Goal: Information Seeking & Learning: Check status

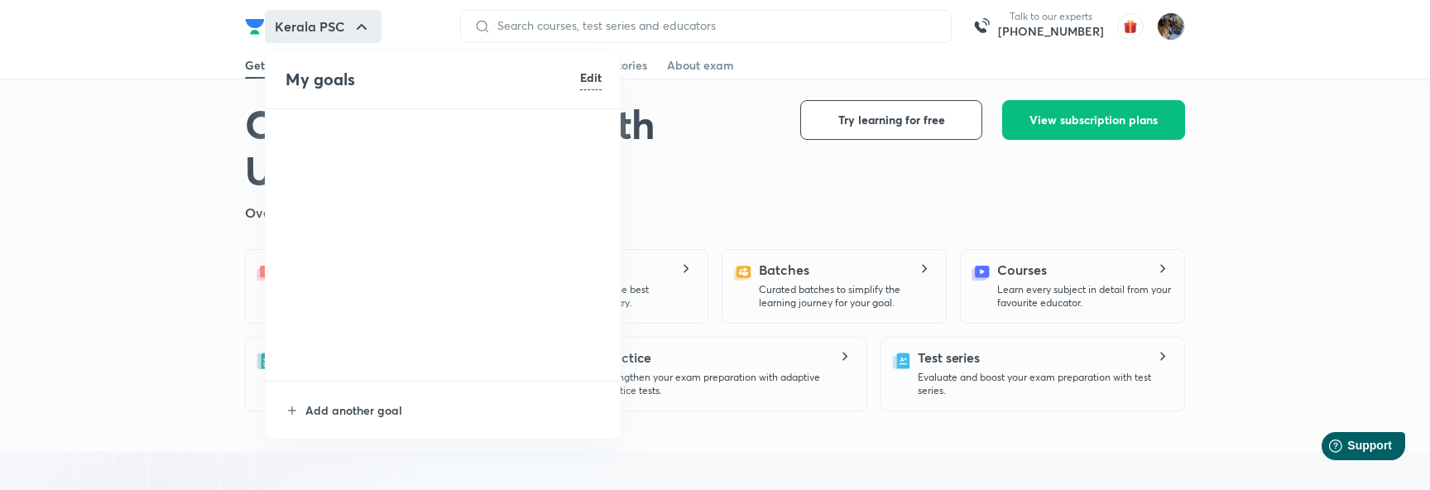
scroll to position [4744, 0]
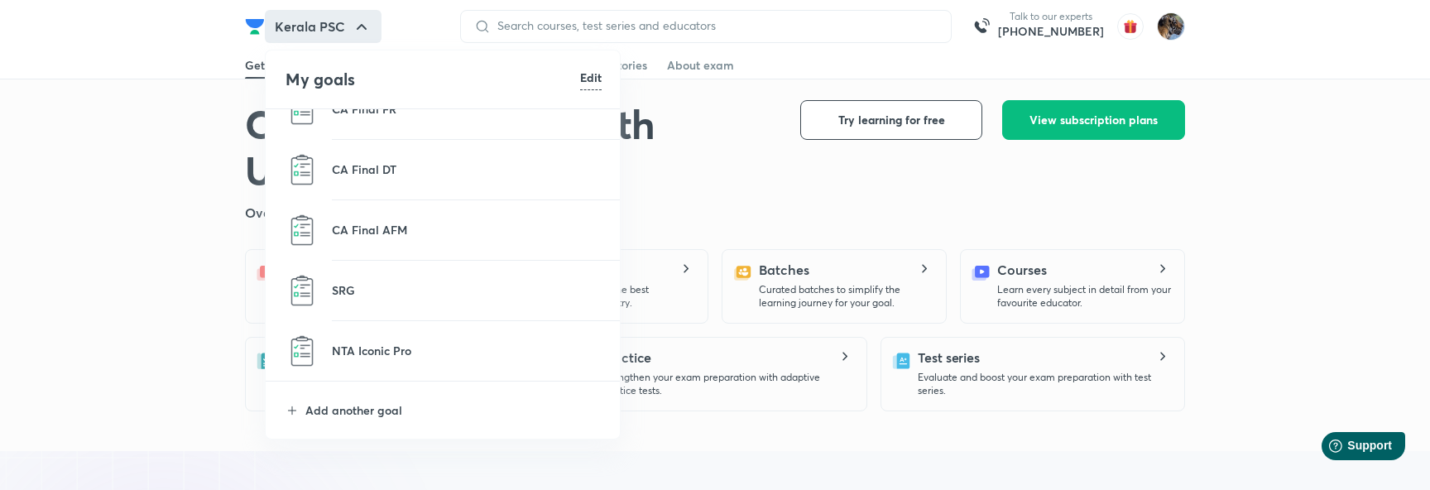
click at [163, 382] on div at bounding box center [715, 245] width 1430 height 490
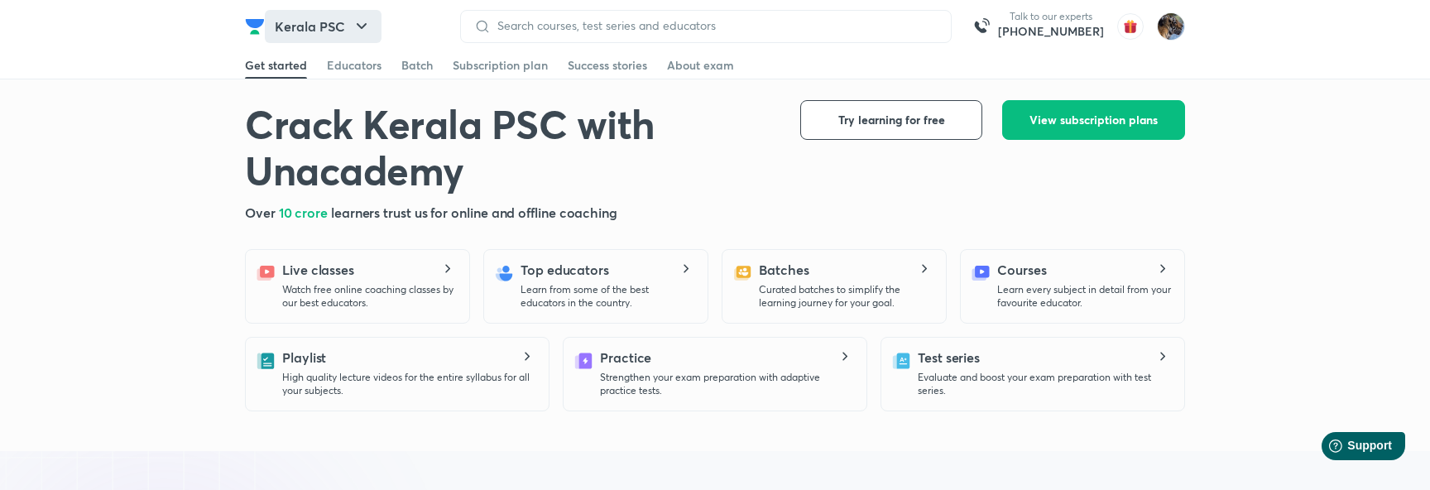
click at [346, 20] on button "Kerala PSC" at bounding box center [323, 26] width 117 height 33
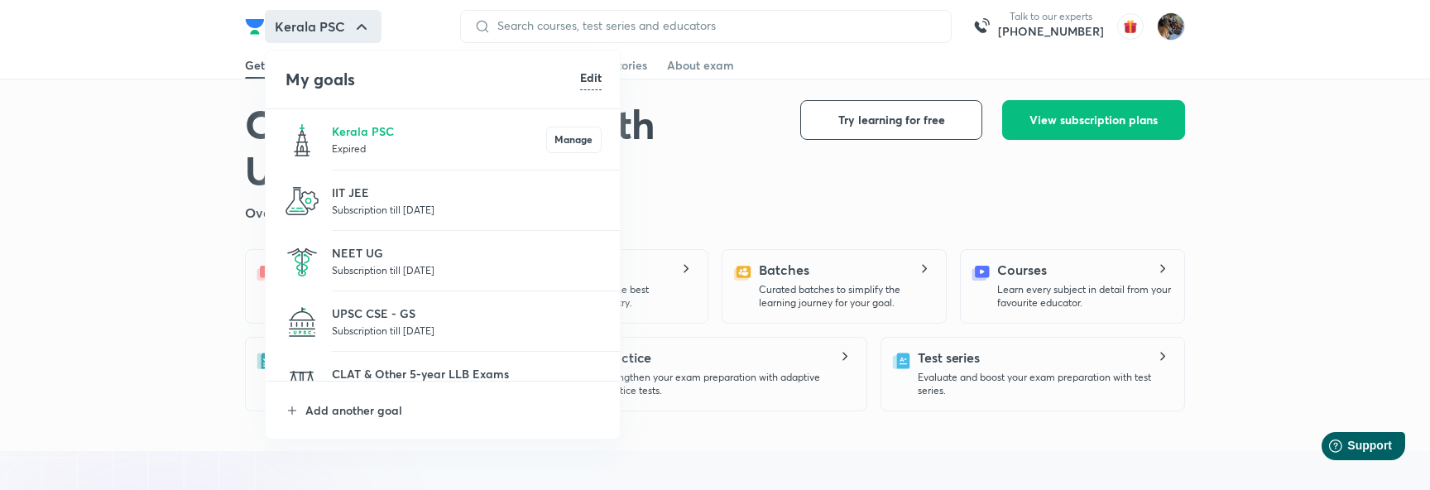
click at [355, 212] on p "Subscription till [DATE]" at bounding box center [467, 209] width 270 height 17
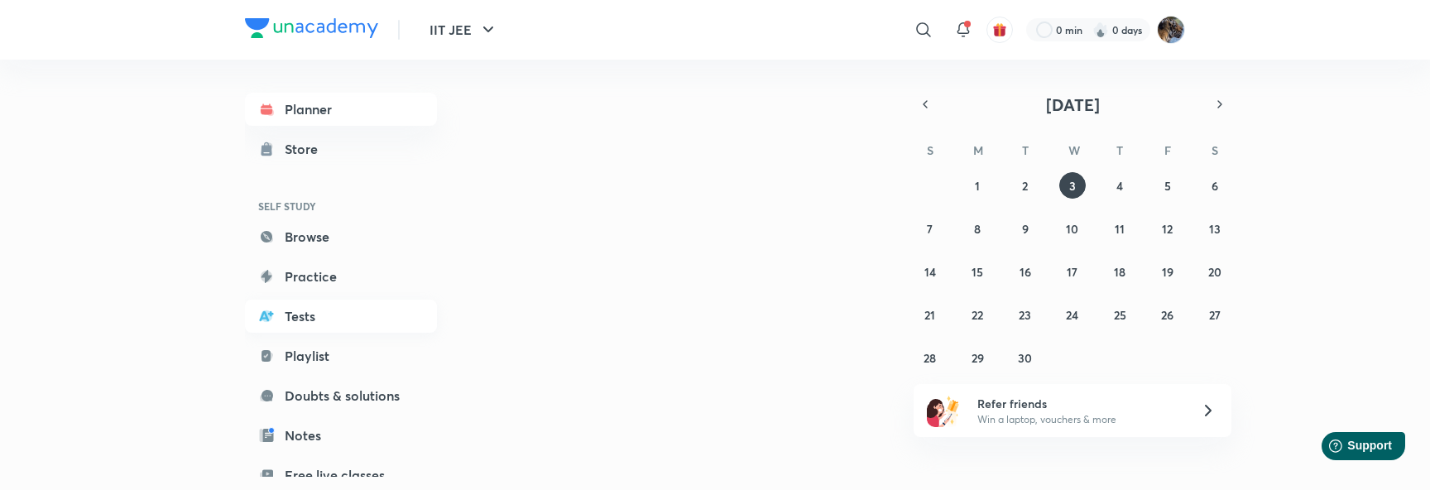
click at [306, 305] on link "Tests" at bounding box center [341, 316] width 192 height 33
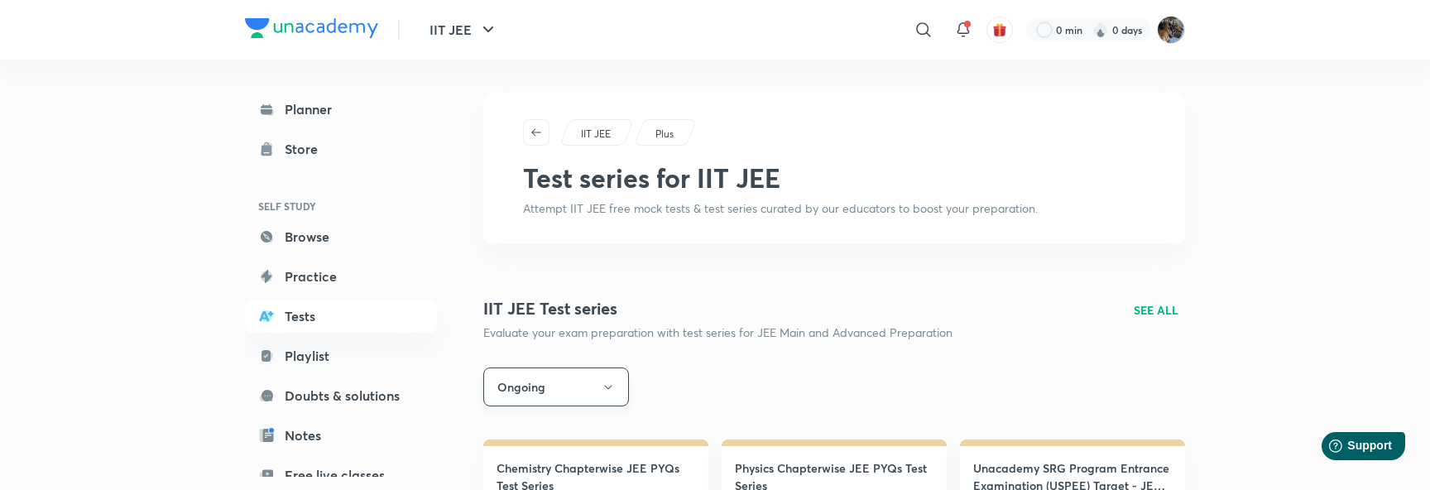
click at [551, 402] on button "Ongoing" at bounding box center [556, 387] width 146 height 39
click at [516, 455] on span "Upcoming" at bounding box center [556, 462] width 124 height 17
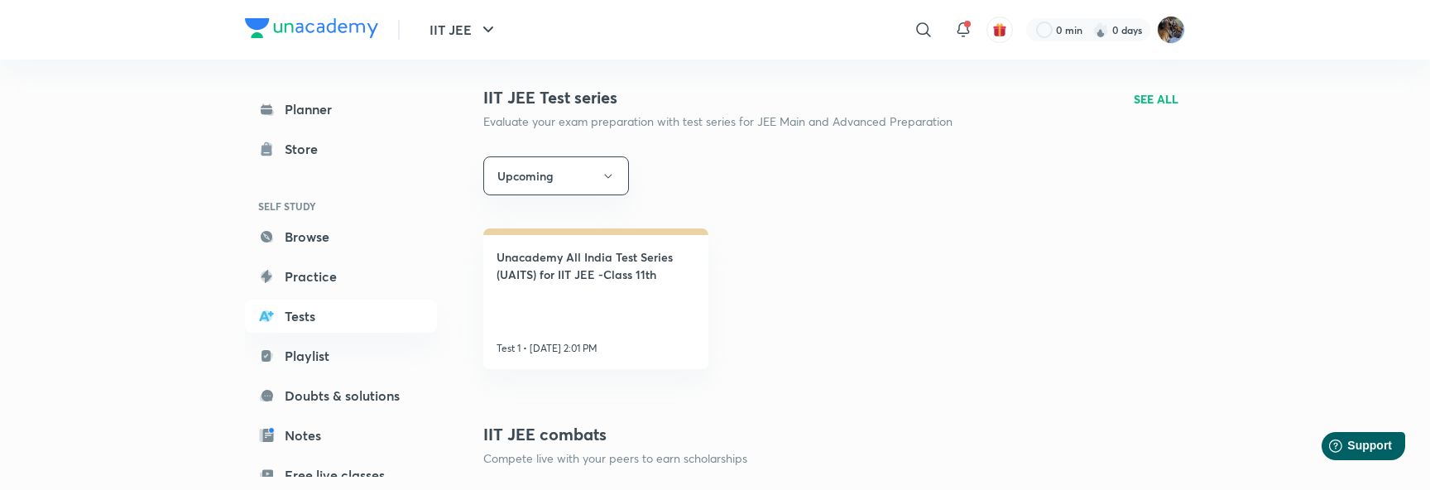
scroll to position [215, 0]
